Goal: Navigation & Orientation: Understand site structure

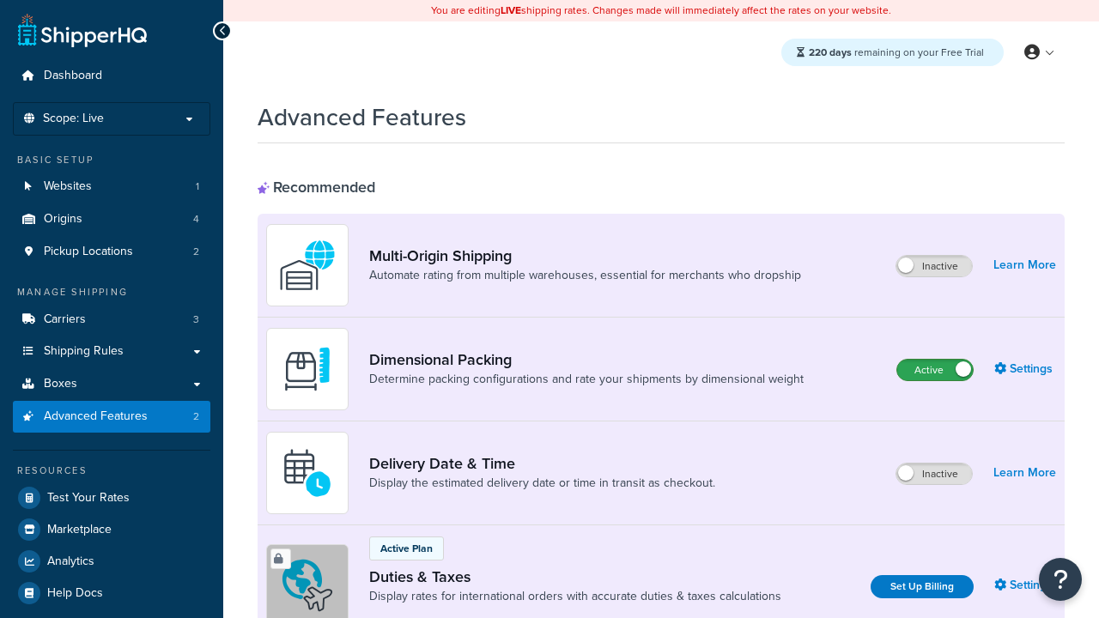
click at [935, 370] on label "Active" at bounding box center [935, 370] width 76 height 21
